Goal: Task Accomplishment & Management: Use online tool/utility

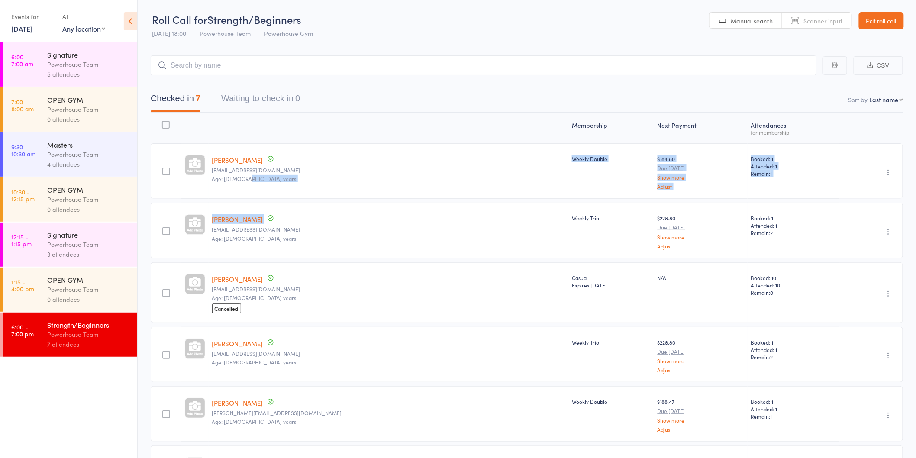
drag, startPoint x: 0, startPoint y: 0, endPoint x: 895, endPoint y: 13, distance: 894.7
click at [896, 13] on link "Exit roll call" at bounding box center [881, 20] width 45 height 17
click at [886, 16] on link "Exit roll call" at bounding box center [881, 20] width 45 height 17
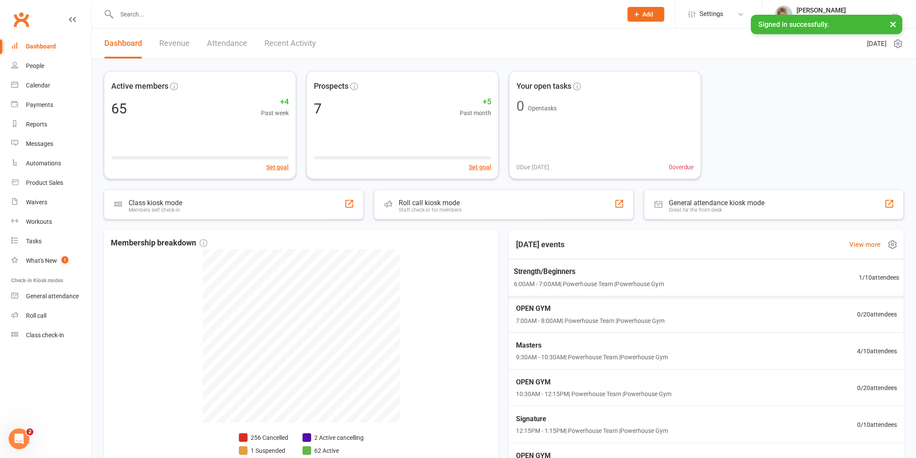
click at [630, 265] on div "Strength/Beginners 6:00AM - 7:00AM | Powerhouse Team | Powerhouse Gym 1 / 10 at…" at bounding box center [706, 277] width 406 height 37
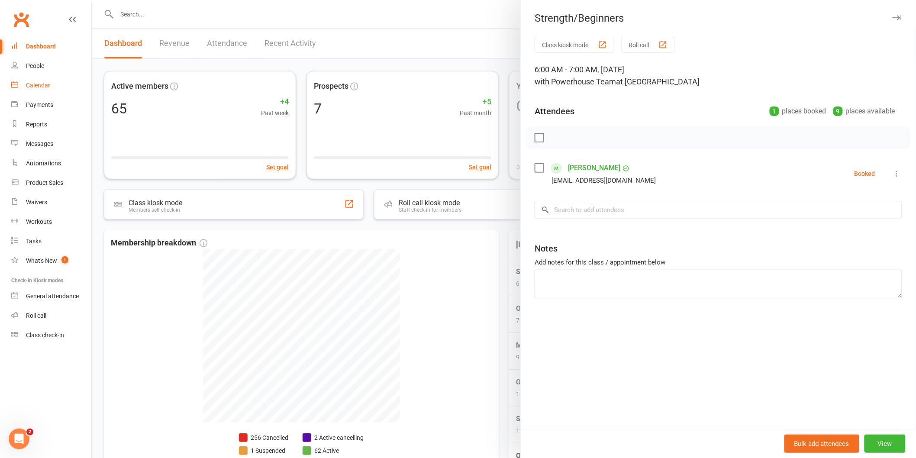
click at [45, 85] on div "Calendar" at bounding box center [38, 85] width 24 height 7
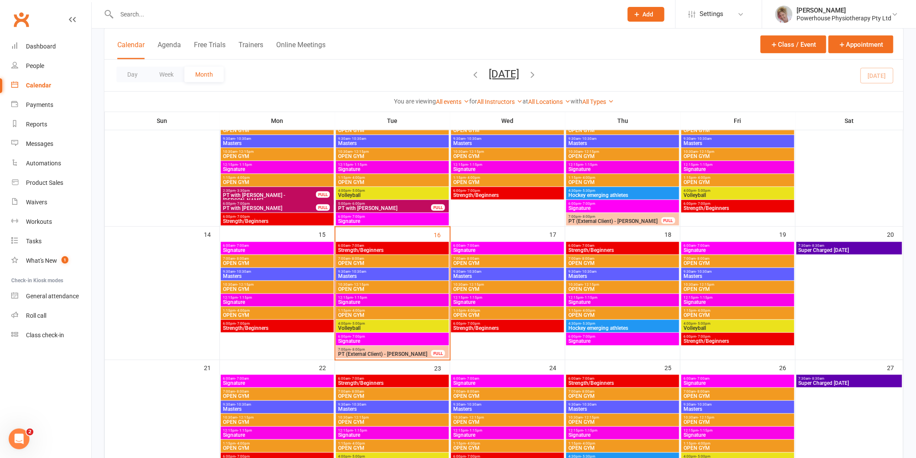
scroll to position [240, 0]
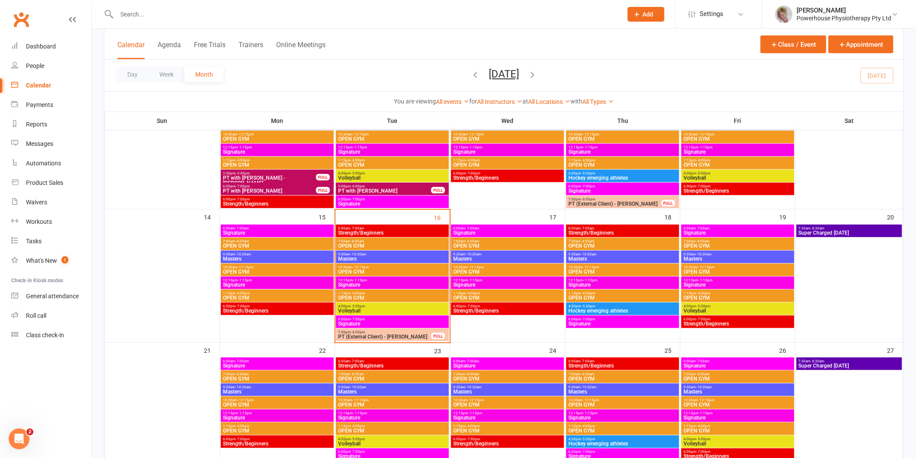
click at [491, 231] on span "Signature" at bounding box center [507, 232] width 109 height 5
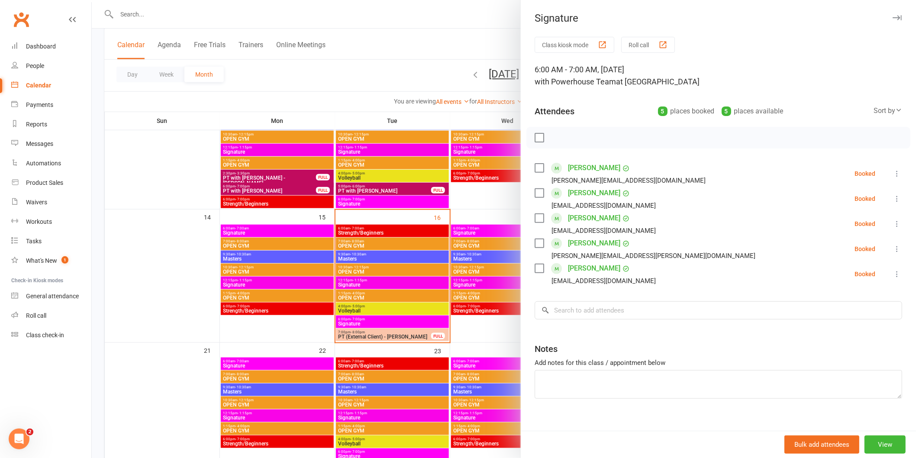
click at [490, 39] on div at bounding box center [504, 229] width 824 height 458
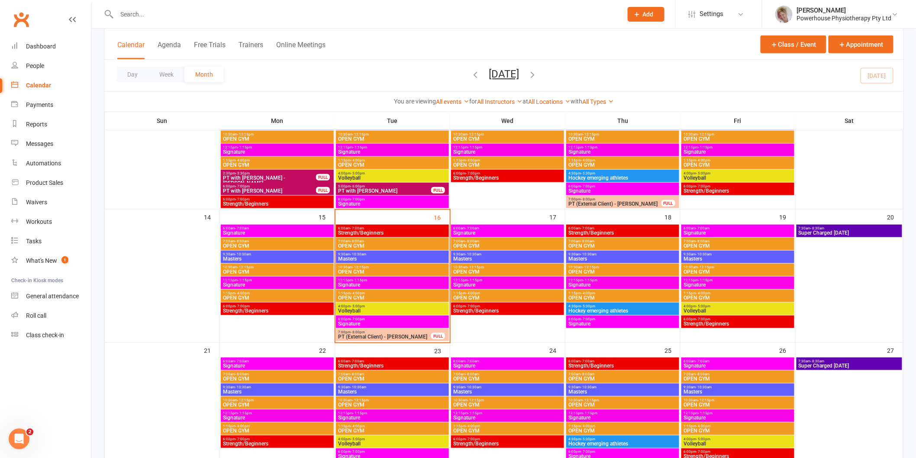
click at [734, 322] on span "Strength/Beginners" at bounding box center [737, 323] width 109 height 5
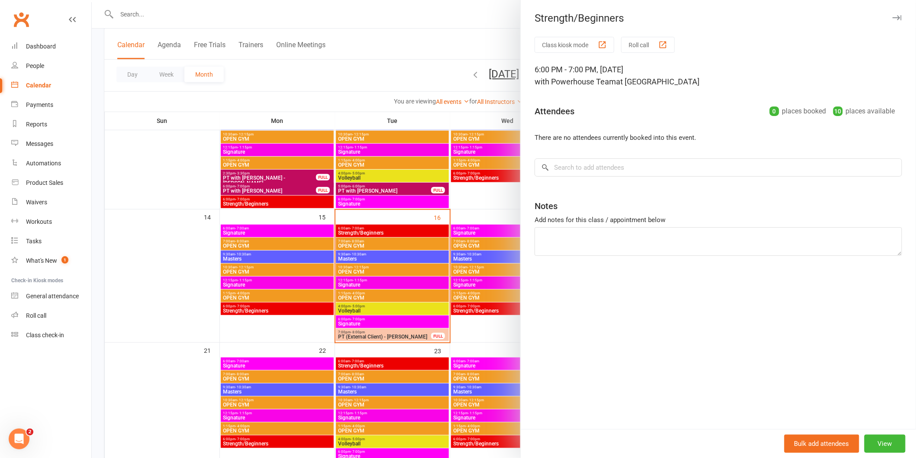
drag, startPoint x: 433, startPoint y: 41, endPoint x: 488, endPoint y: 79, distance: 67.1
click at [433, 41] on div at bounding box center [504, 229] width 824 height 458
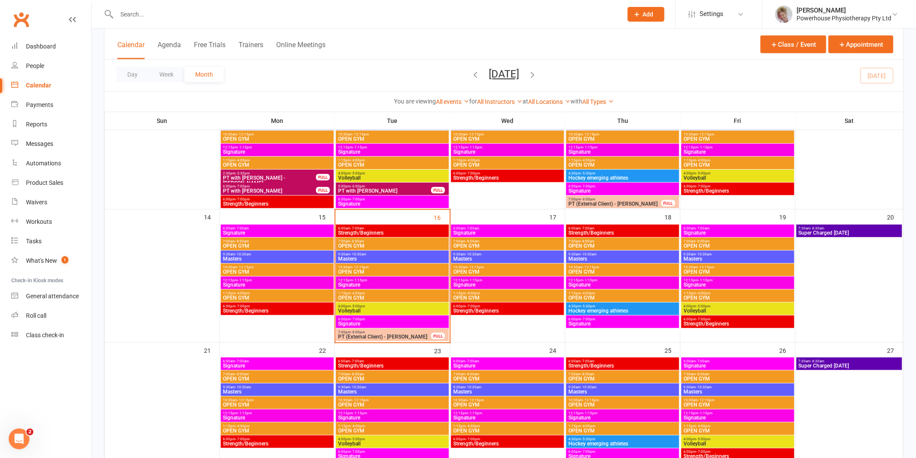
click at [539, 231] on span "Signature" at bounding box center [507, 232] width 109 height 5
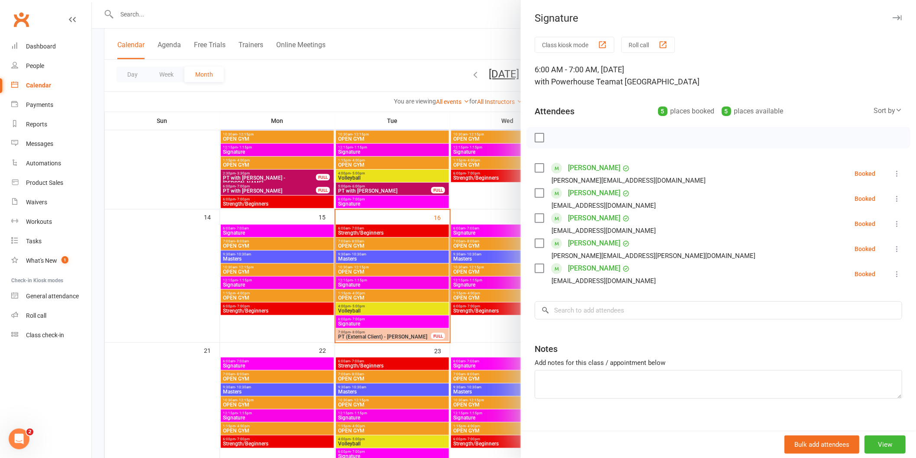
click at [474, 124] on div at bounding box center [504, 229] width 824 height 458
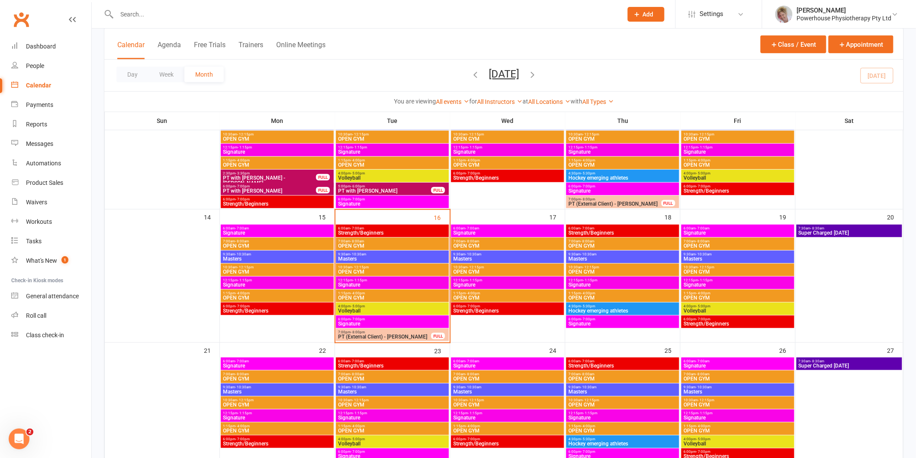
click at [692, 232] on span "Signature" at bounding box center [737, 232] width 109 height 5
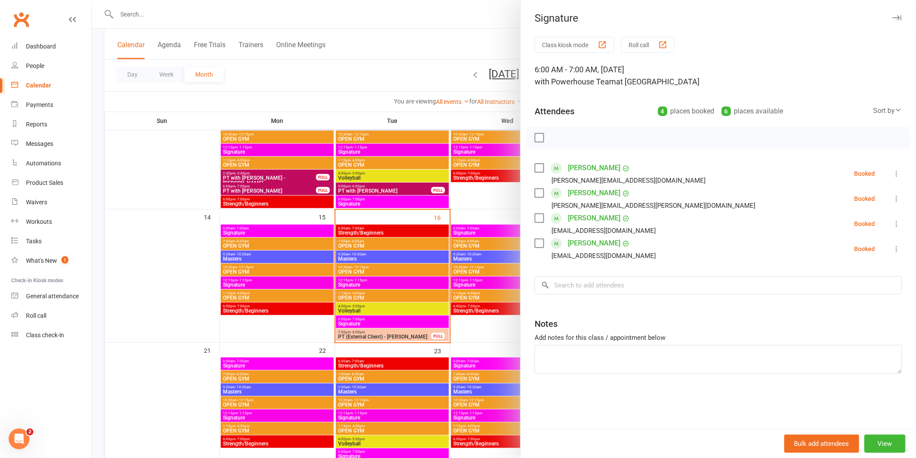
click at [457, 117] on div at bounding box center [504, 229] width 824 height 458
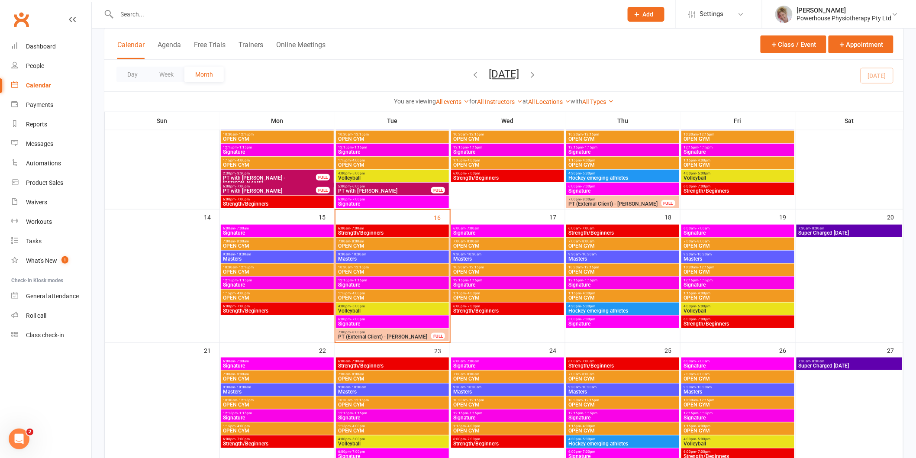
click at [506, 229] on span "6:00am - 7:00am" at bounding box center [507, 228] width 109 height 4
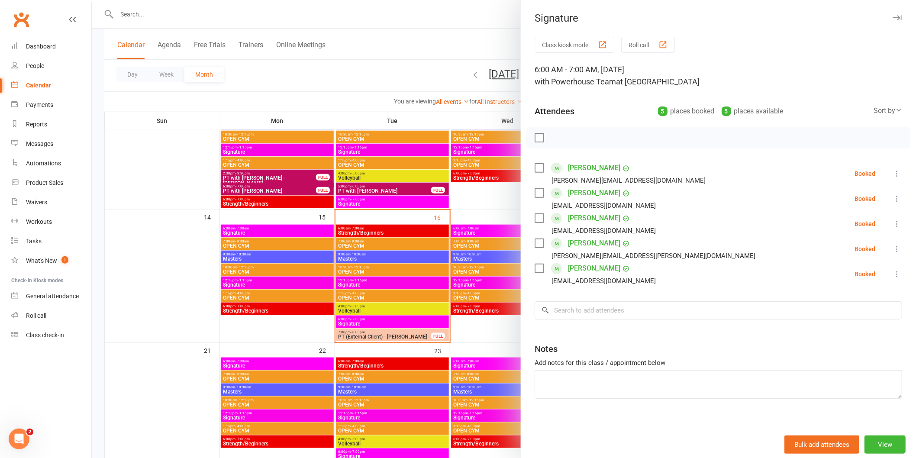
click at [451, 121] on div at bounding box center [504, 229] width 824 height 458
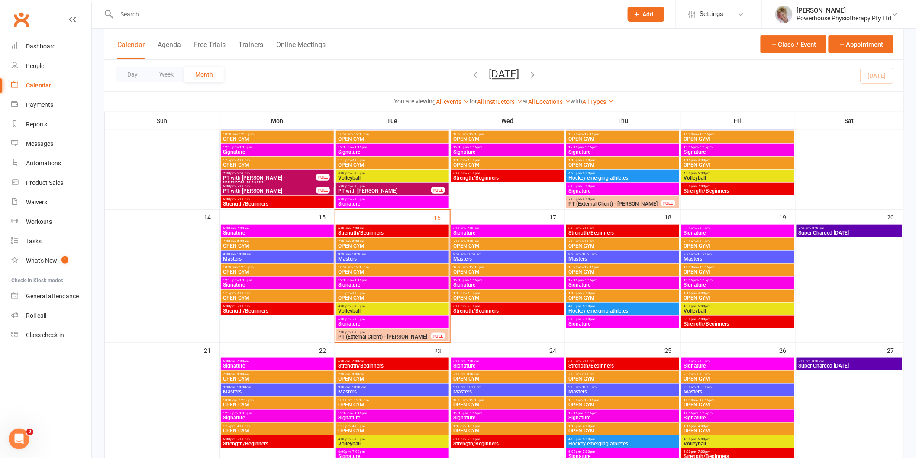
click at [341, 229] on span "6:00am - 7:00am" at bounding box center [392, 228] width 109 height 4
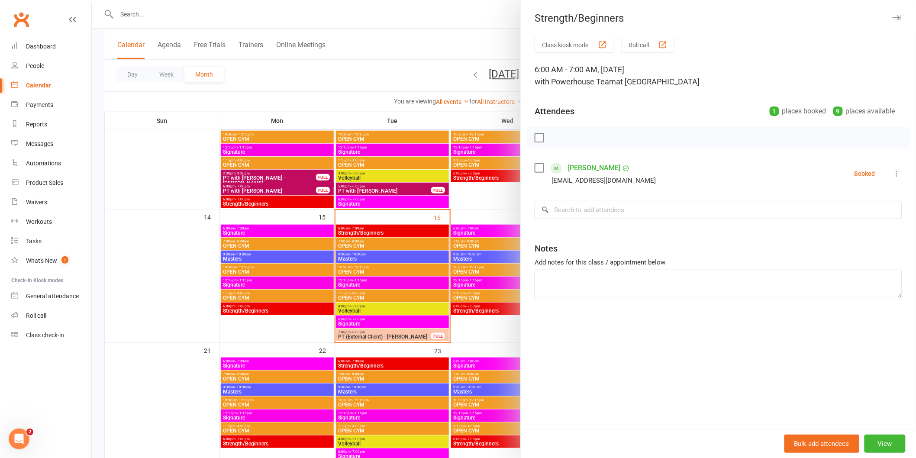
click at [299, 91] on div at bounding box center [504, 229] width 824 height 458
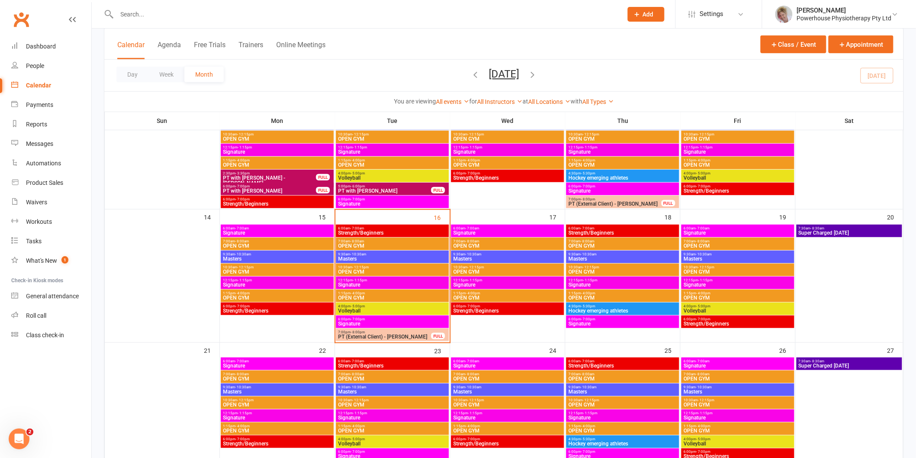
click at [321, 229] on span "6:00am - 7:00am" at bounding box center [276, 228] width 109 height 4
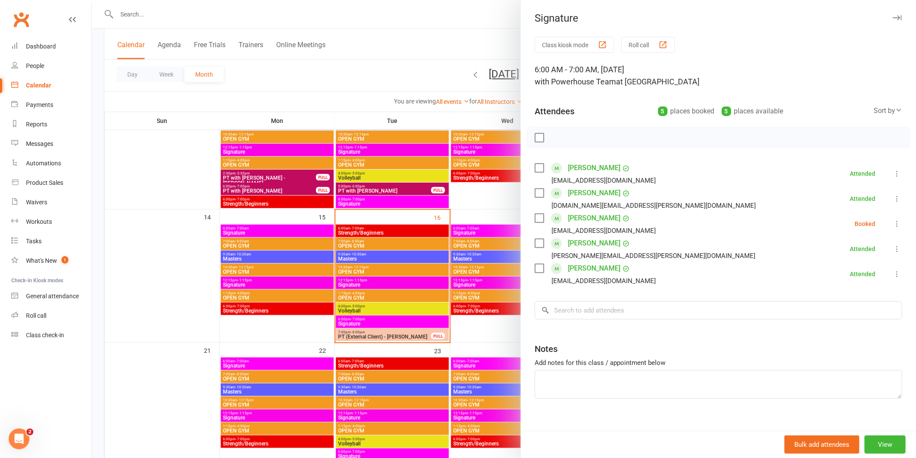
click at [314, 120] on div at bounding box center [504, 229] width 824 height 458
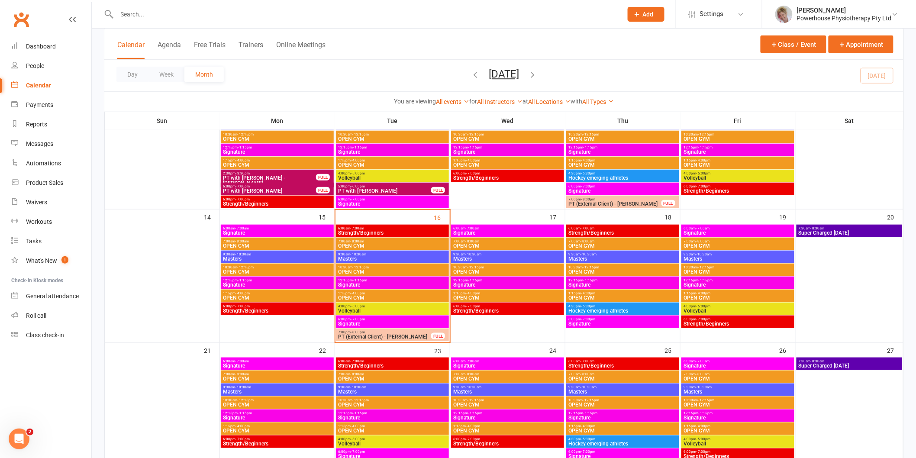
click at [834, 227] on span "7:30am - 8:30am" at bounding box center [849, 228] width 102 height 4
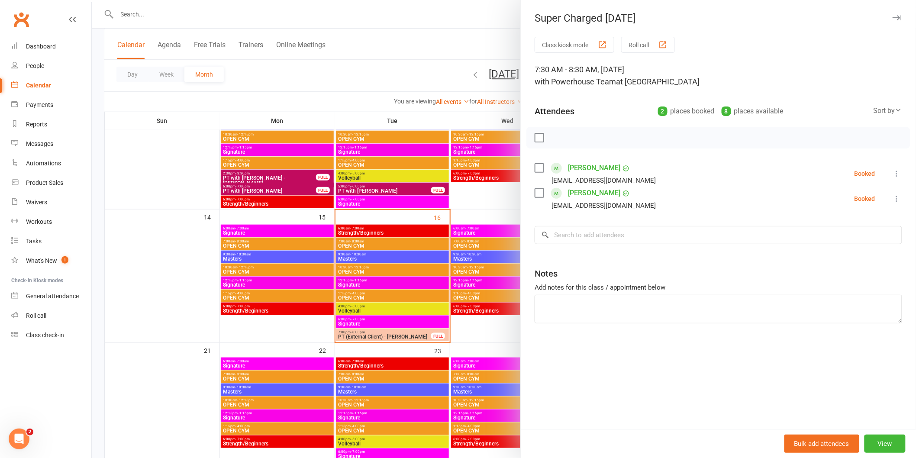
click at [184, 141] on div at bounding box center [504, 229] width 824 height 458
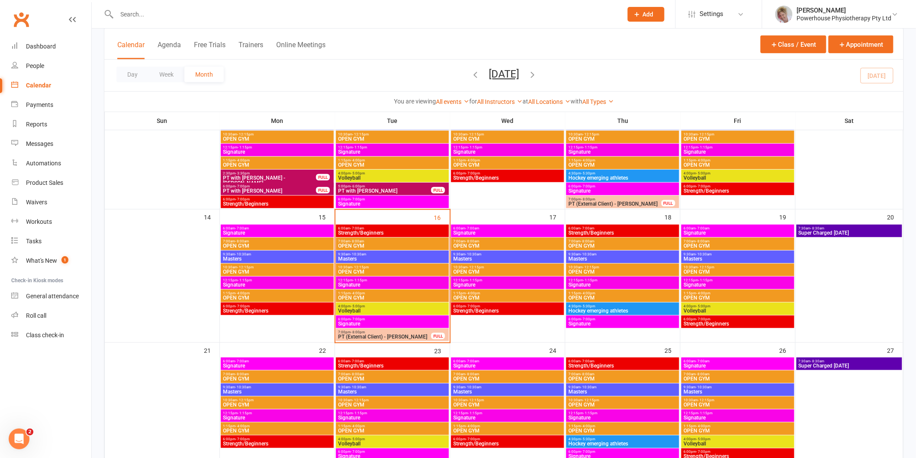
click at [406, 229] on span "6:00am - 7:00am" at bounding box center [392, 228] width 109 height 4
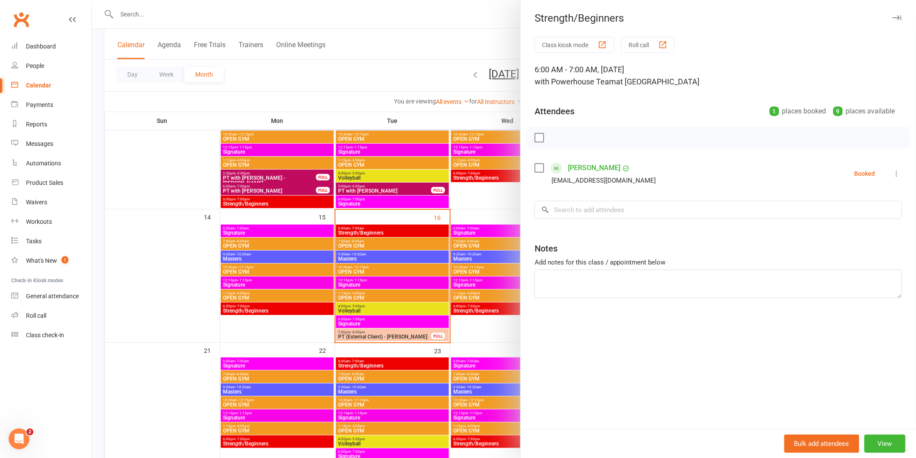
click at [174, 174] on div at bounding box center [504, 229] width 824 height 458
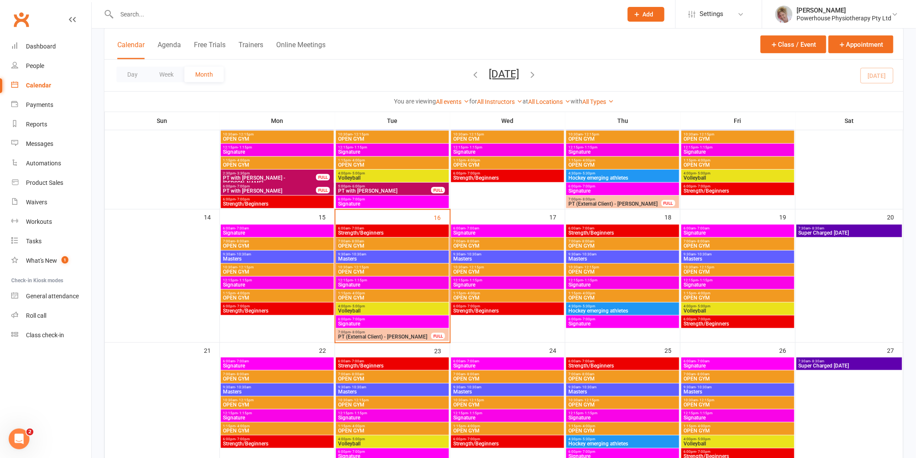
click at [608, 235] on span "Strength/Beginners" at bounding box center [622, 232] width 109 height 5
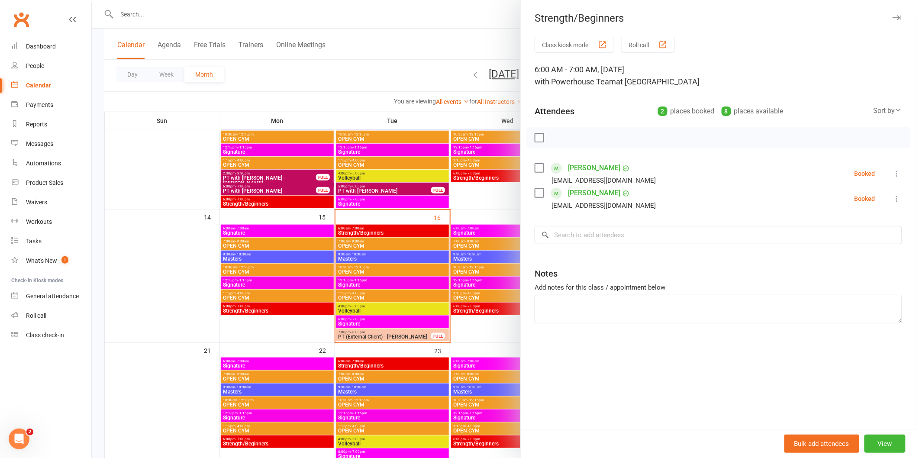
click at [166, 145] on div at bounding box center [504, 229] width 824 height 458
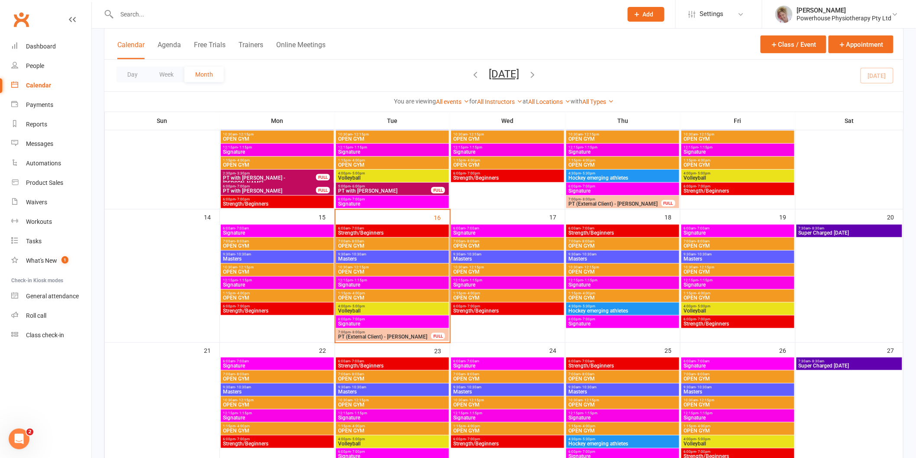
click at [527, 231] on span "Signature" at bounding box center [507, 232] width 109 height 5
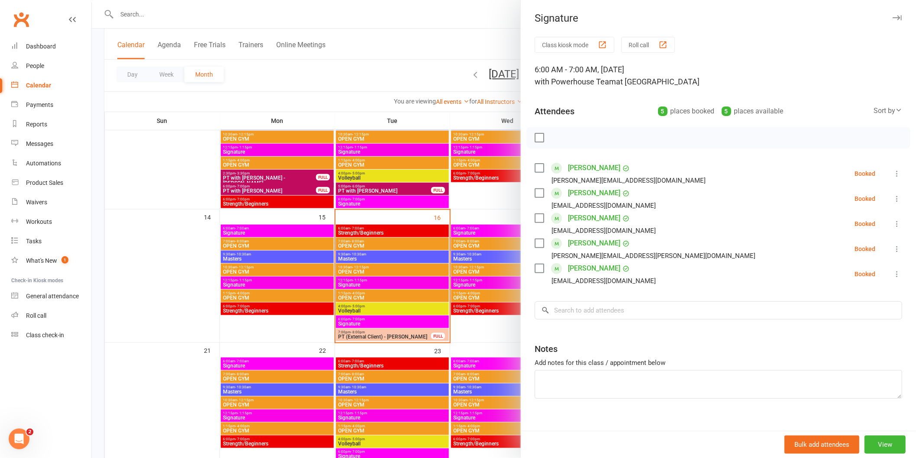
click at [206, 232] on div at bounding box center [504, 229] width 824 height 458
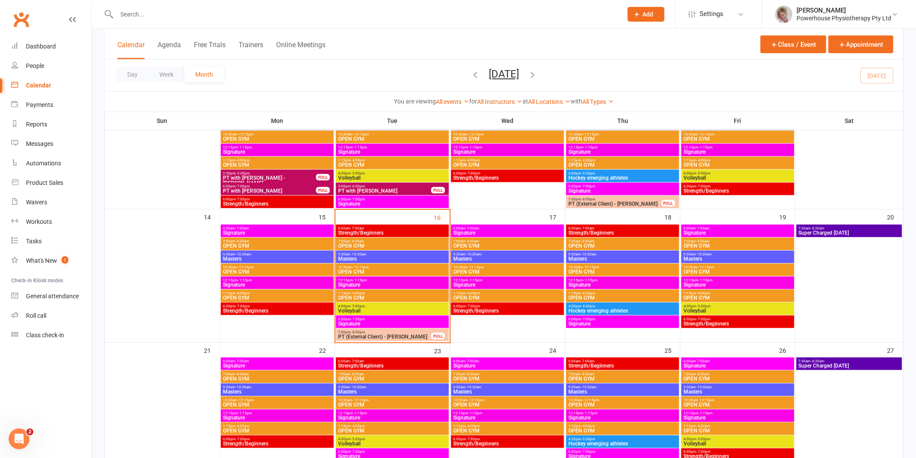
click at [729, 228] on span "6:00am - 7:00am" at bounding box center [737, 228] width 109 height 4
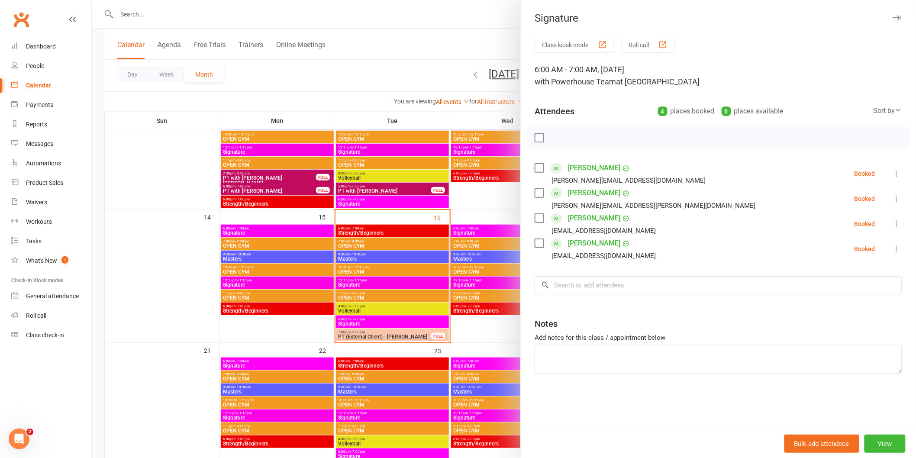
drag, startPoint x: 391, startPoint y: 26, endPoint x: 459, endPoint y: 63, distance: 77.4
click at [391, 27] on div at bounding box center [504, 229] width 824 height 458
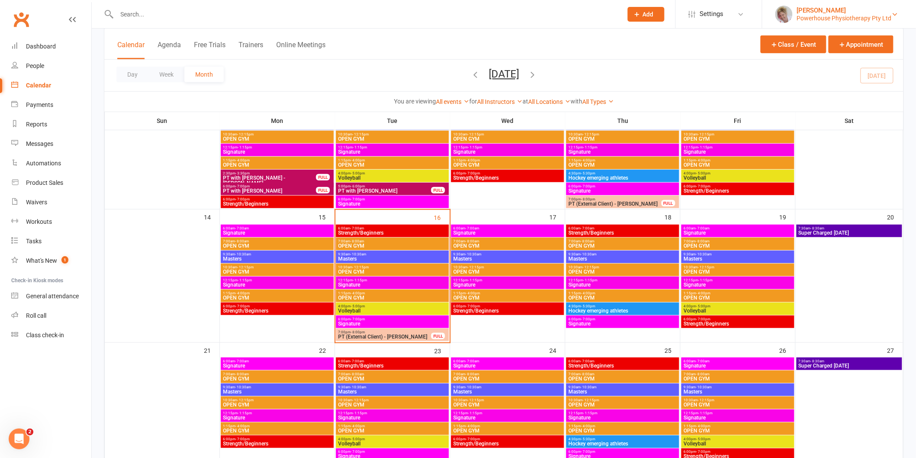
click at [845, 11] on div "Suzanne Goodall" at bounding box center [844, 10] width 95 height 8
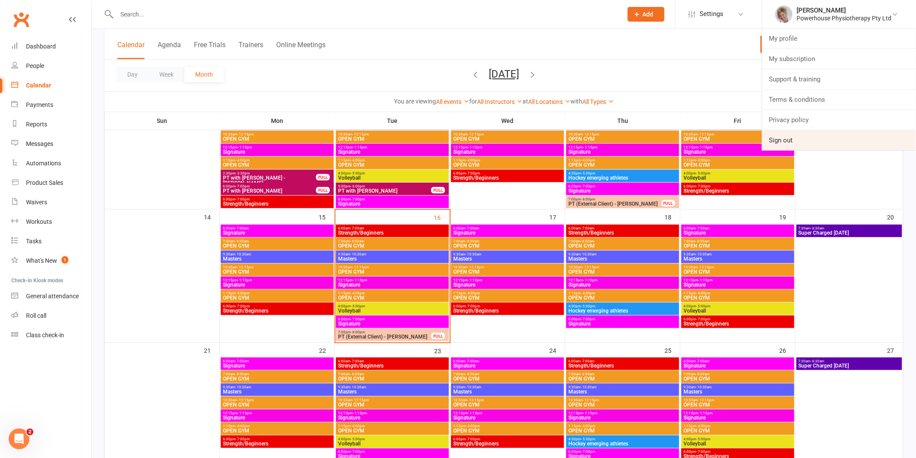
click at [803, 135] on link "Sign out" at bounding box center [839, 140] width 154 height 20
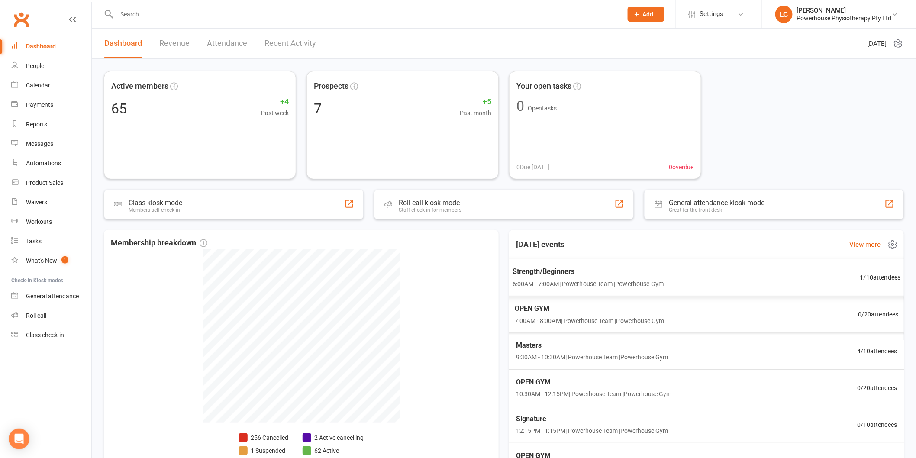
click at [563, 283] on span "6:00AM - 7:00AM | Powerhouse Team | Powerhouse Gym" at bounding box center [587, 284] width 151 height 10
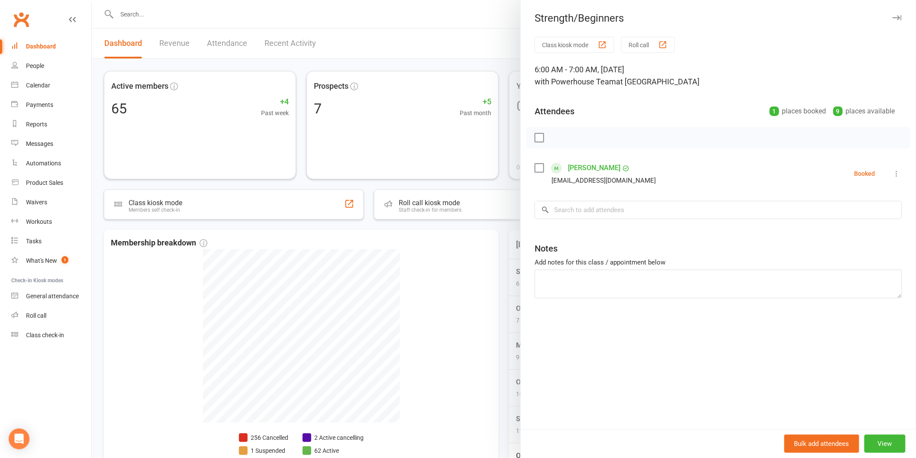
click at [499, 65] on div at bounding box center [504, 229] width 824 height 458
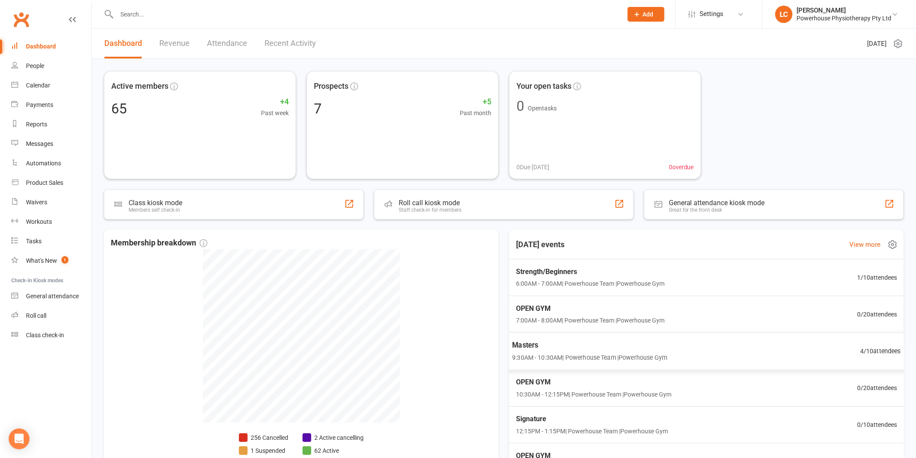
scroll to position [111, 0]
click at [610, 427] on span "6:00PM - 7:00PM | Powerhouse Team | Powerhouse Gym" at bounding box center [587, 430] width 151 height 10
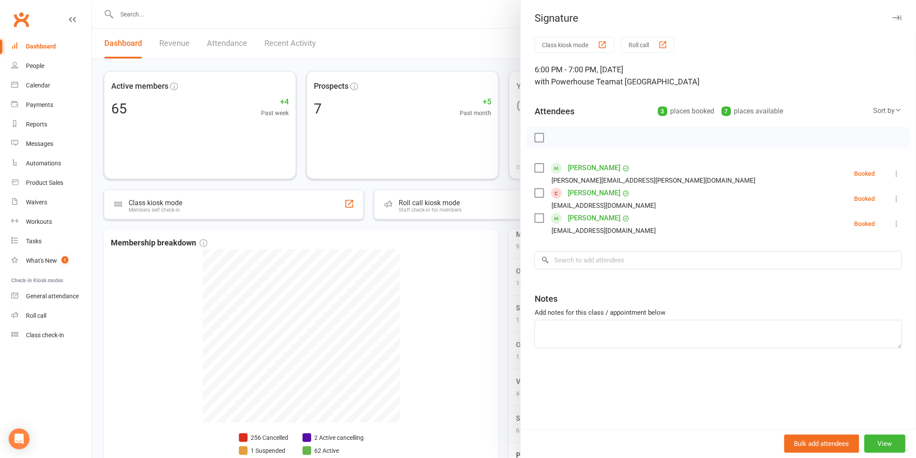
click at [505, 65] on div at bounding box center [504, 229] width 824 height 458
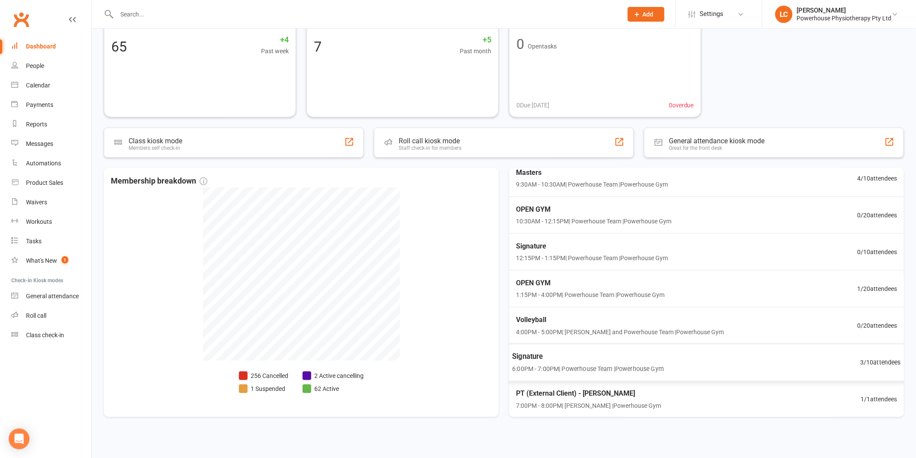
scroll to position [66, 0]
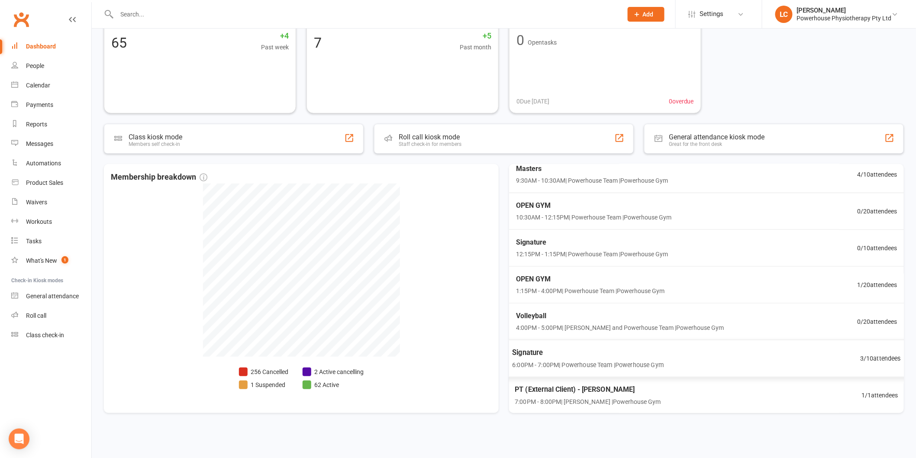
click at [607, 358] on div "Signature 6:00PM - 7:00PM | Powerhouse Team | Powerhouse Gym" at bounding box center [587, 358] width 151 height 23
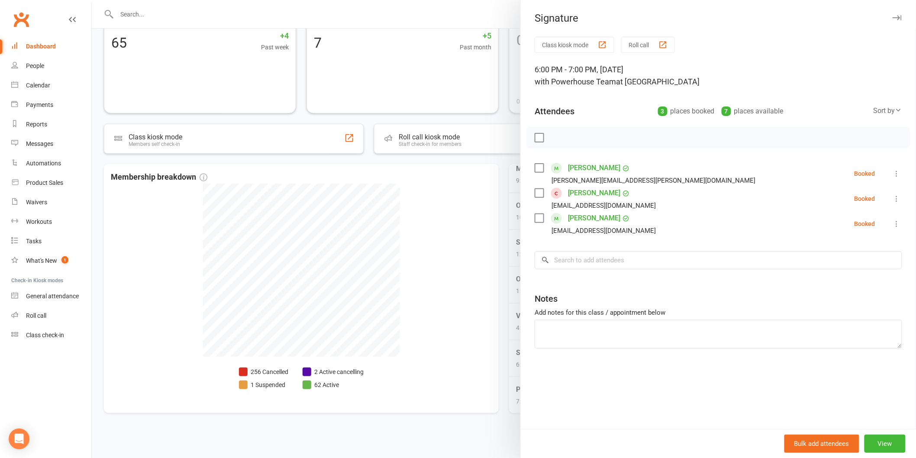
click at [100, 35] on div at bounding box center [504, 229] width 824 height 458
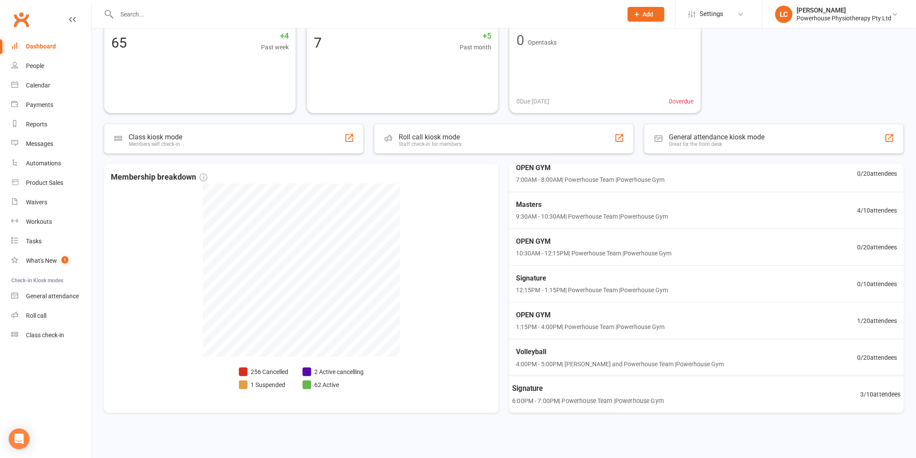
scroll to position [0, 0]
click at [618, 274] on span "Masters" at bounding box center [589, 279] width 155 height 11
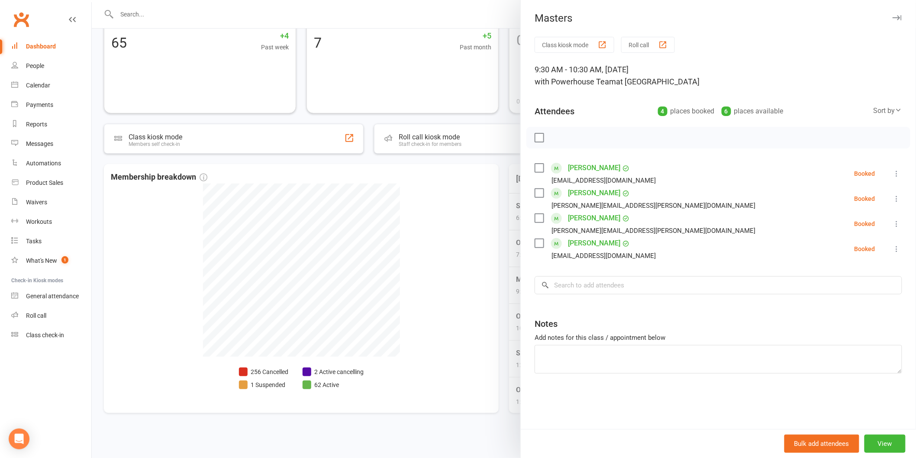
drag, startPoint x: 618, startPoint y: 274, endPoint x: 368, endPoint y: 3, distance: 368.1
click at [367, 5] on div at bounding box center [504, 229] width 824 height 458
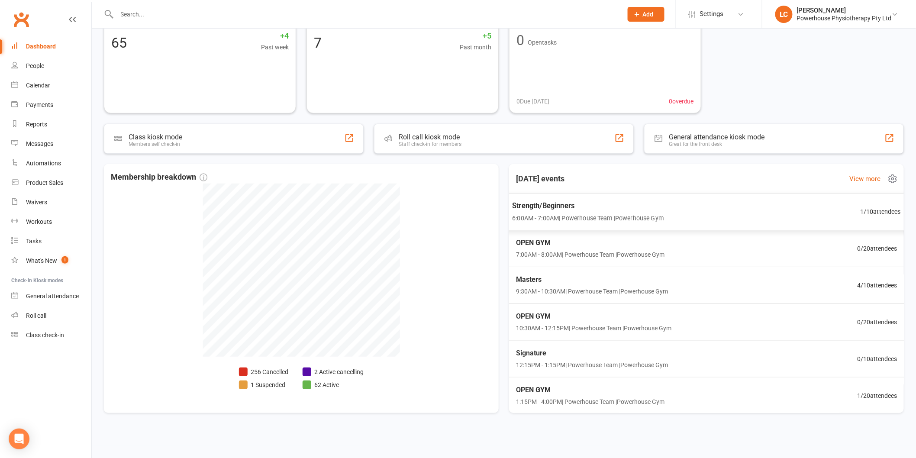
click at [616, 219] on span "6:00AM - 7:00AM | Powerhouse Team | Powerhouse Gym" at bounding box center [587, 218] width 151 height 10
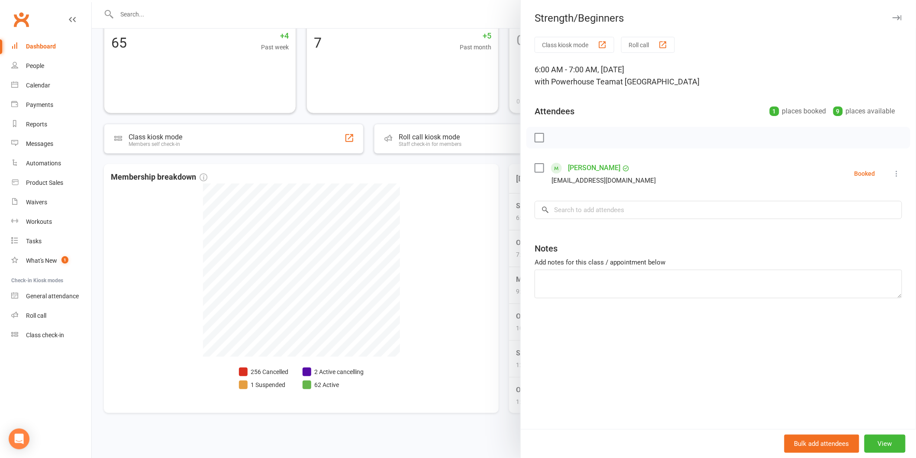
click at [892, 174] on icon at bounding box center [896, 173] width 9 height 9
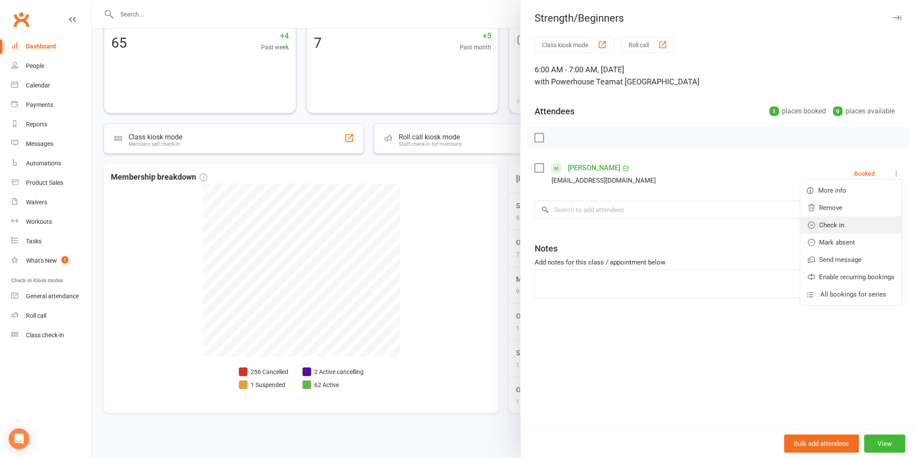
click at [850, 227] on link "Check in" at bounding box center [850, 224] width 101 height 17
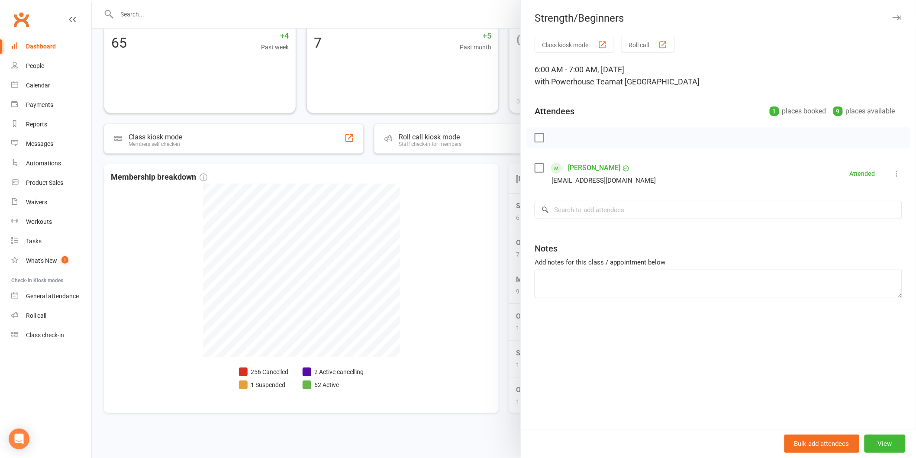
click at [499, 9] on div at bounding box center [504, 229] width 824 height 458
